Goal: Browse casually

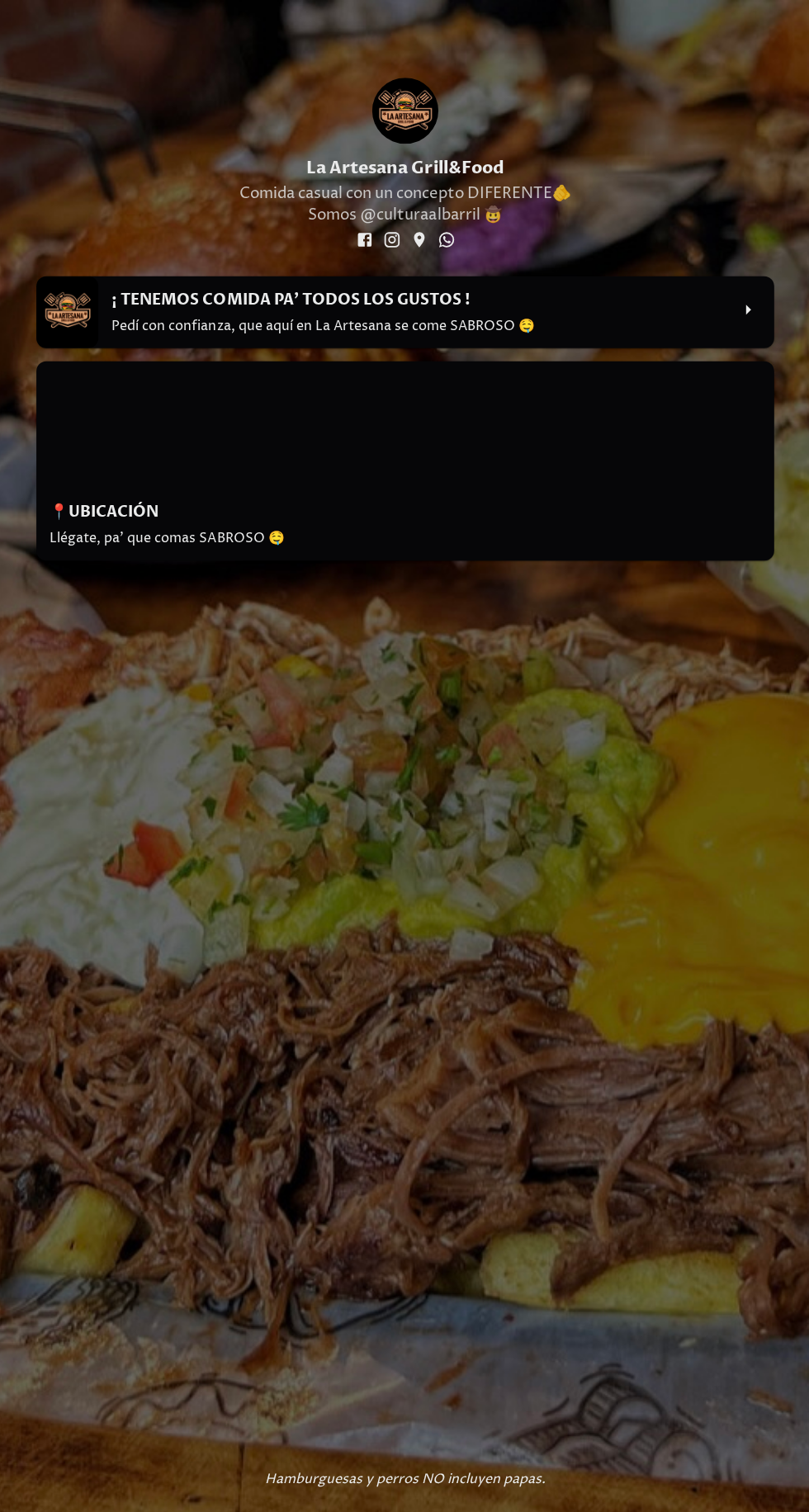
click at [741, 309] on icon at bounding box center [747, 309] width 25 height 25
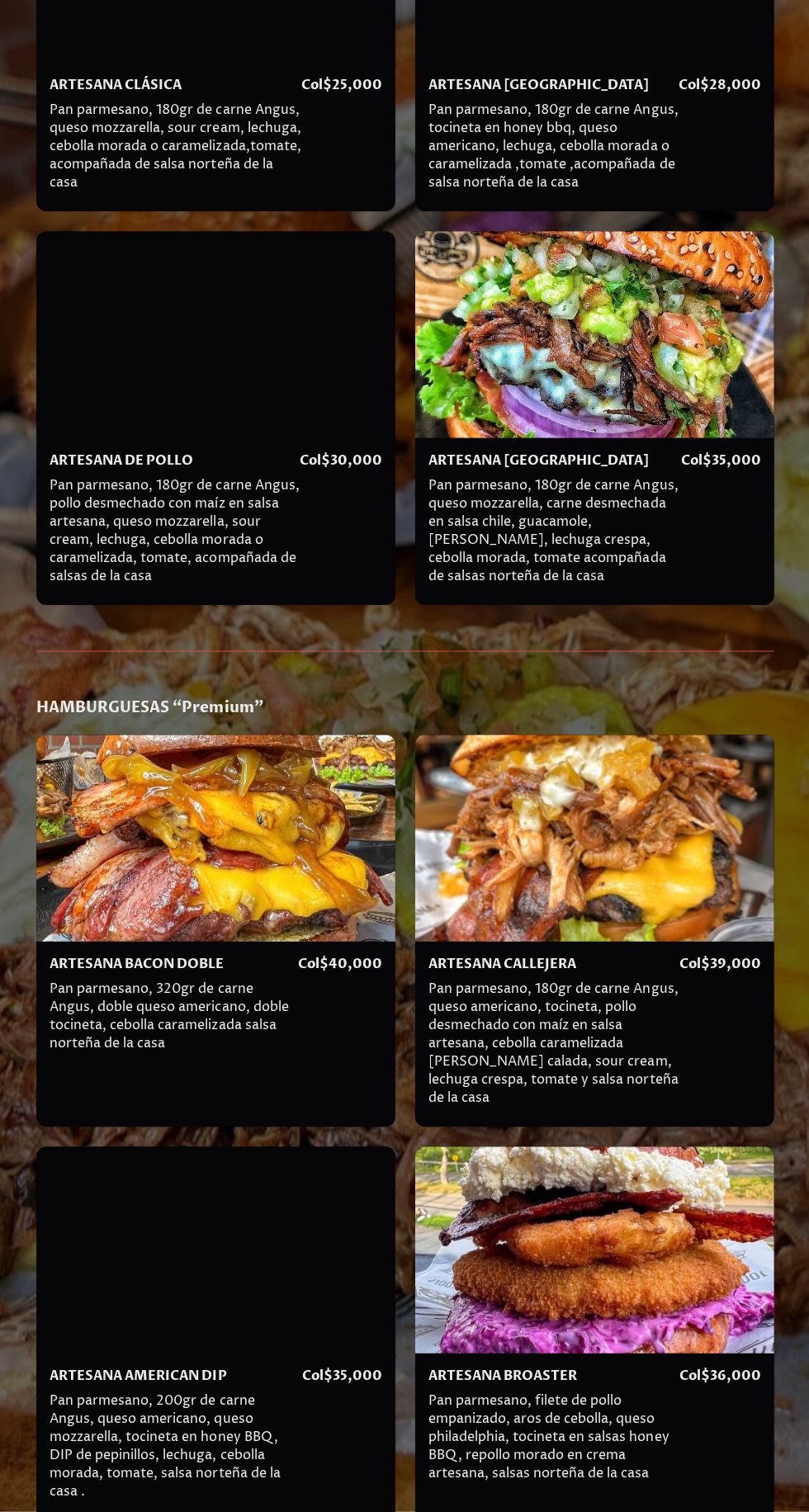
scroll to position [1123, 0]
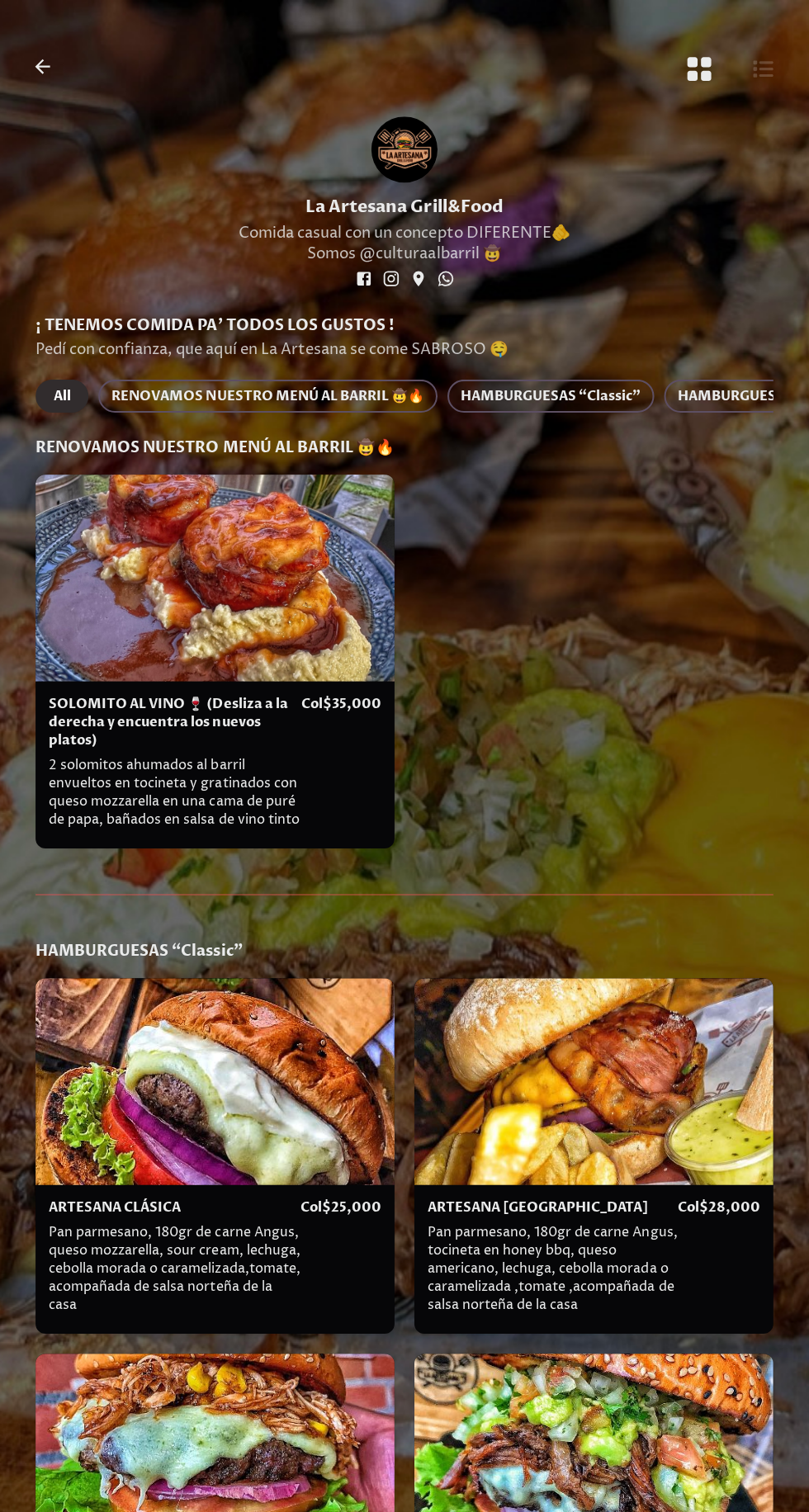
click at [566, 1001] on div at bounding box center [593, 1080] width 358 height 206
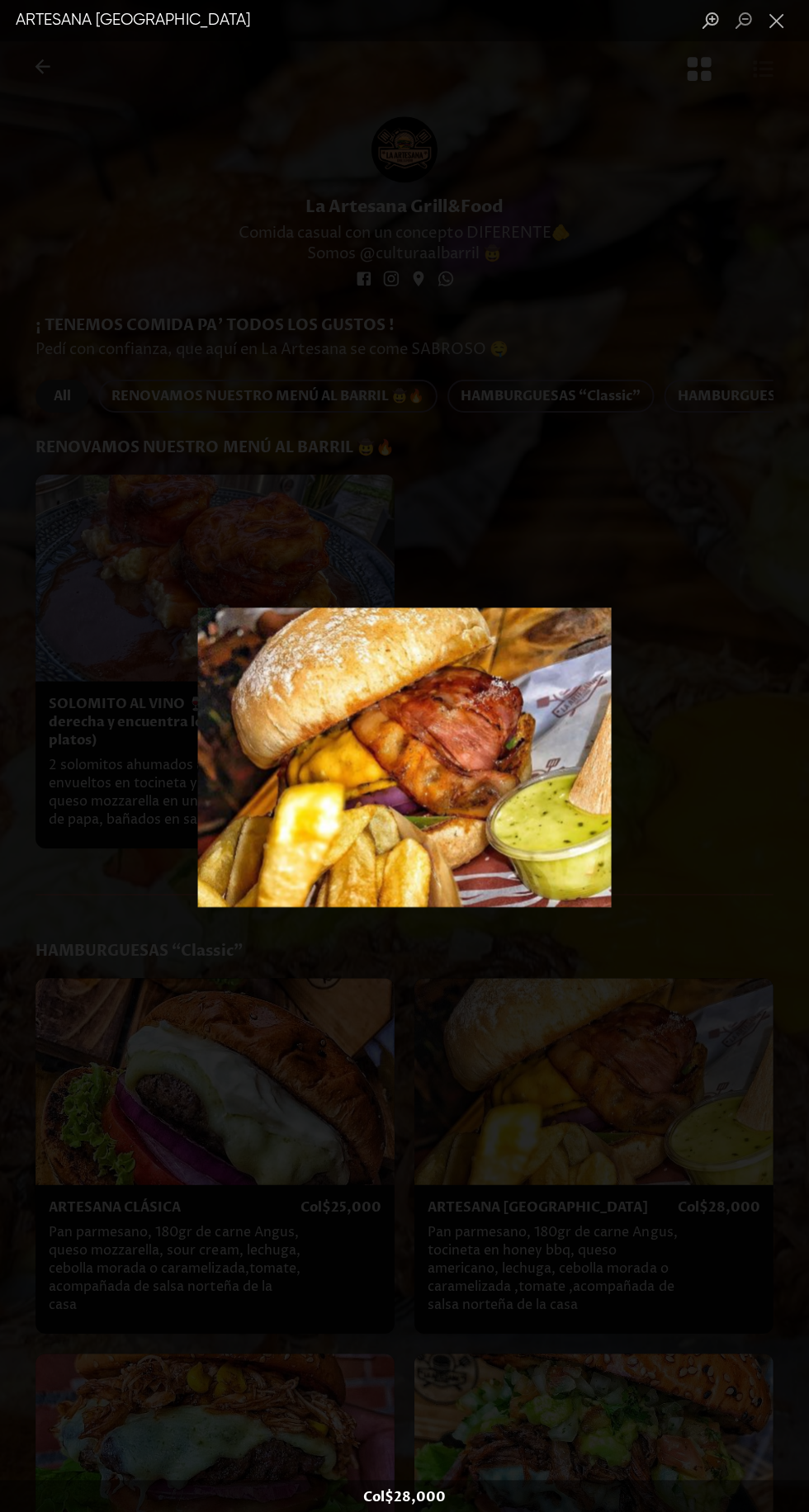
scroll to position [0, 0]
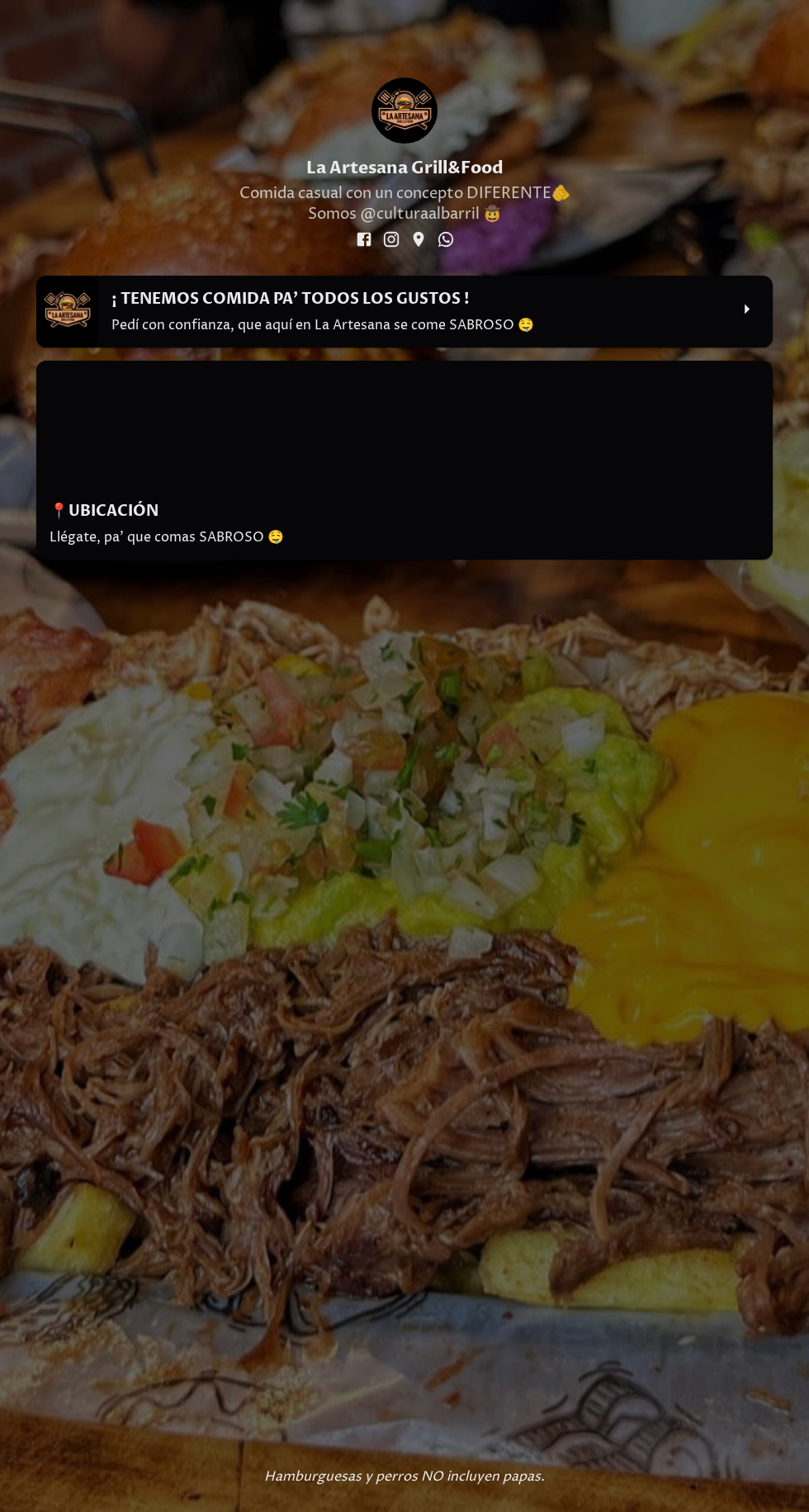
click at [388, 329] on p "Pedí con confianza, que aquí en La Artesana se come SABROSO 🤤" at bounding box center [419, 325] width 616 height 18
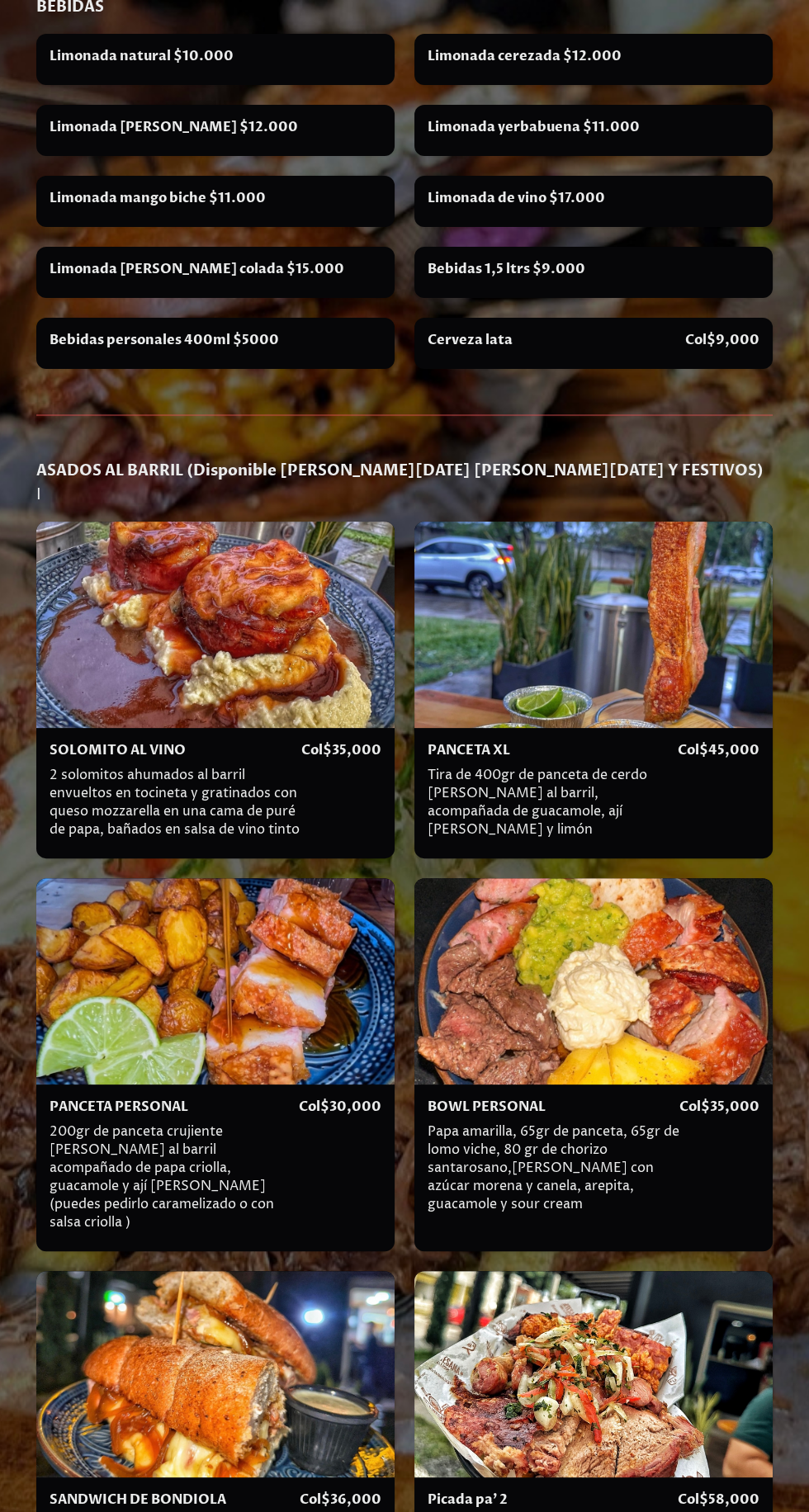
scroll to position [9561, 0]
